Goal: Transaction & Acquisition: Purchase product/service

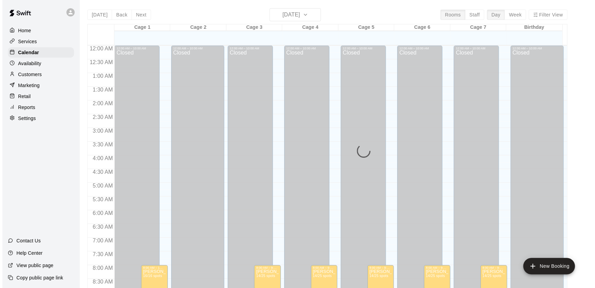
scroll to position [280, 0]
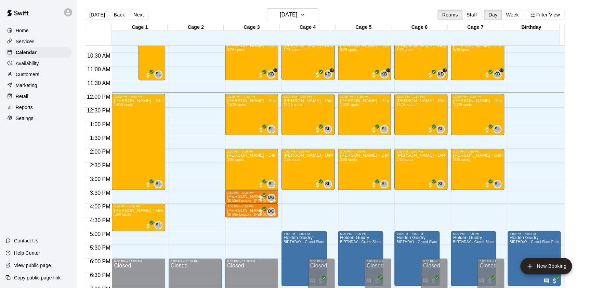
click at [61, 85] on div "Marketing" at bounding box center [38, 85] width 66 height 10
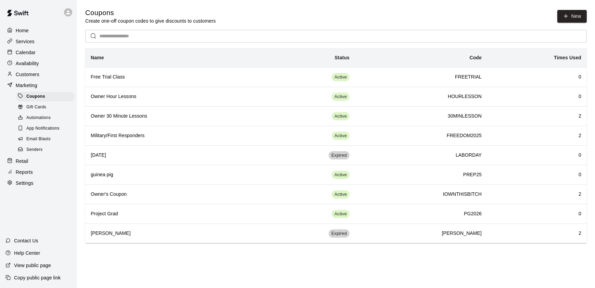
click at [37, 166] on div "Retail" at bounding box center [38, 161] width 66 height 10
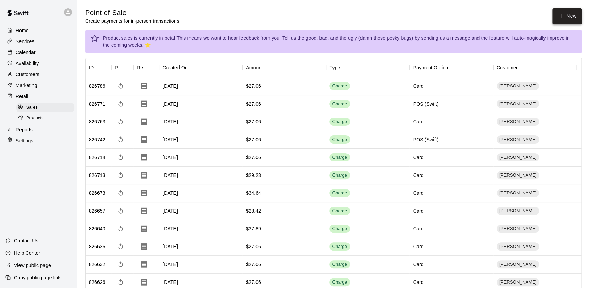
click at [570, 23] on button "New" at bounding box center [567, 16] width 29 height 16
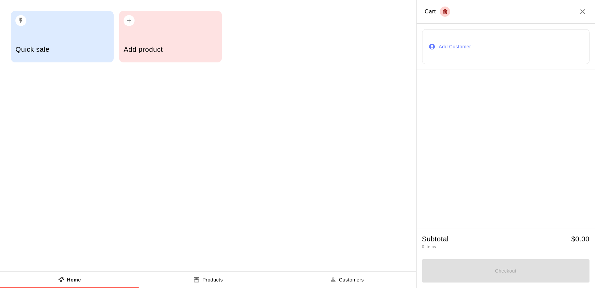
click at [173, 60] on div "Add product" at bounding box center [170, 50] width 93 height 24
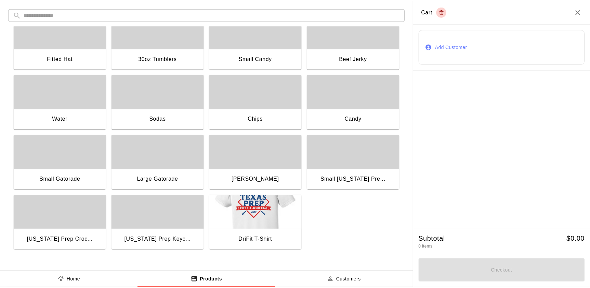
scroll to position [82, 0]
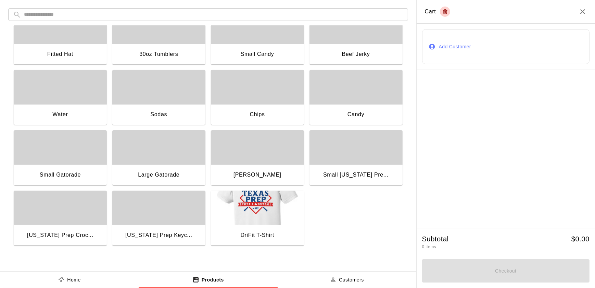
click at [86, 106] on div "Water" at bounding box center [60, 115] width 93 height 22
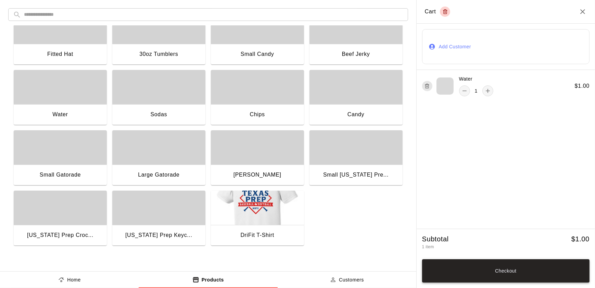
click at [507, 268] on button "Checkout" at bounding box center [505, 270] width 167 height 23
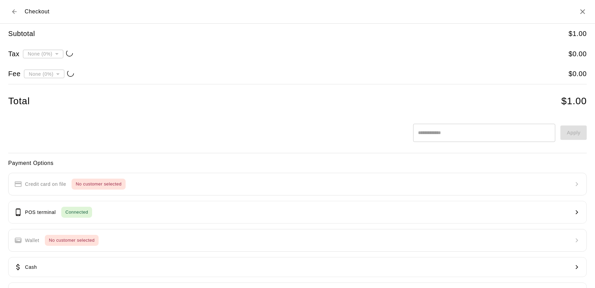
type input "**********"
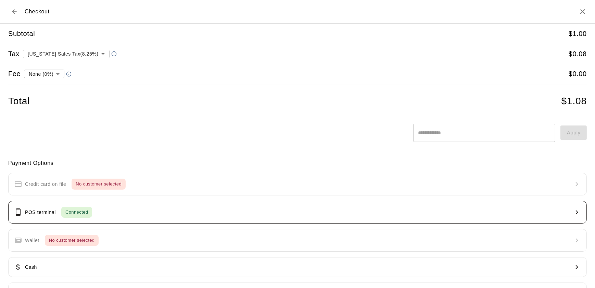
click at [268, 215] on button "POS terminal Connected" at bounding box center [297, 212] width 578 height 23
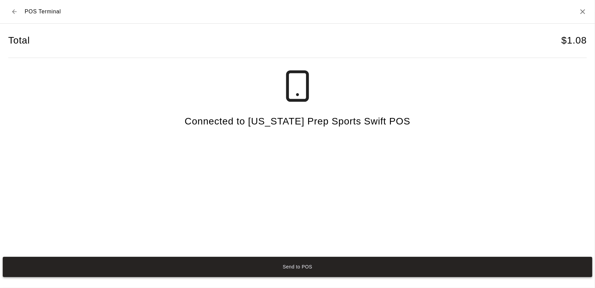
click at [335, 267] on button "Send to POS" at bounding box center [297, 266] width 589 height 20
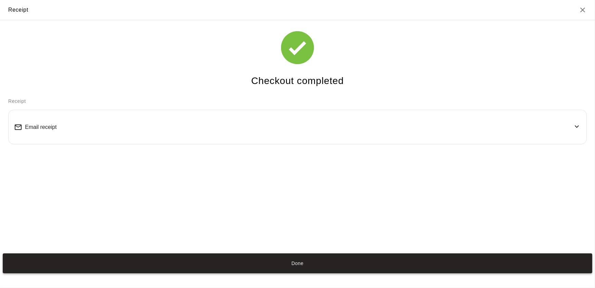
click at [387, 265] on button "Done" at bounding box center [297, 263] width 589 height 20
